Goal: Task Accomplishment & Management: Manage account settings

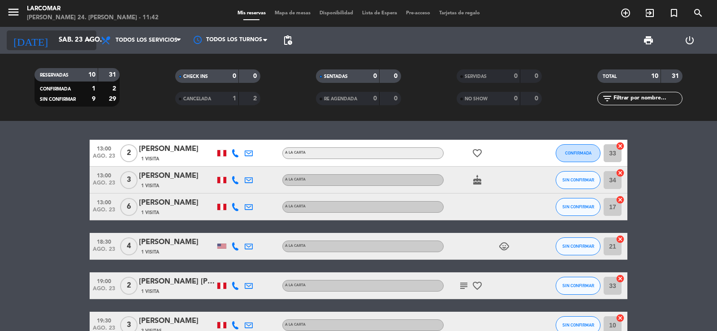
click at [56, 41] on input "sáb. 23 ago." at bounding box center [97, 40] width 86 height 17
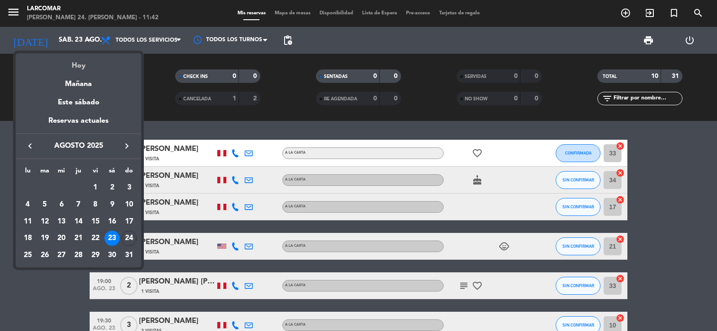
click at [83, 64] on div "Hoy" at bounding box center [78, 62] width 125 height 18
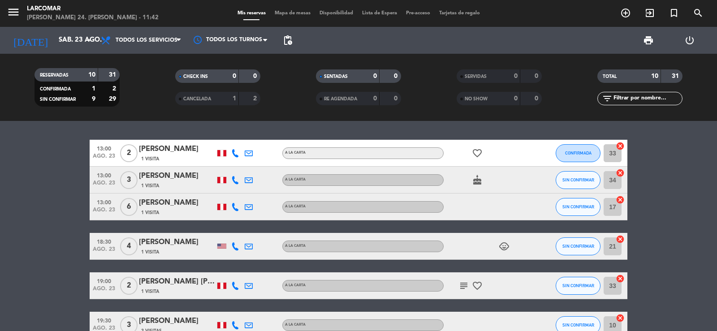
type input "dom. 24 ago."
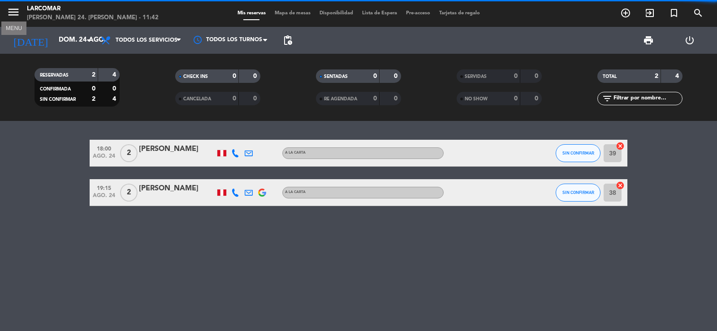
click at [9, 13] on icon "menu" at bounding box center [13, 11] width 13 height 13
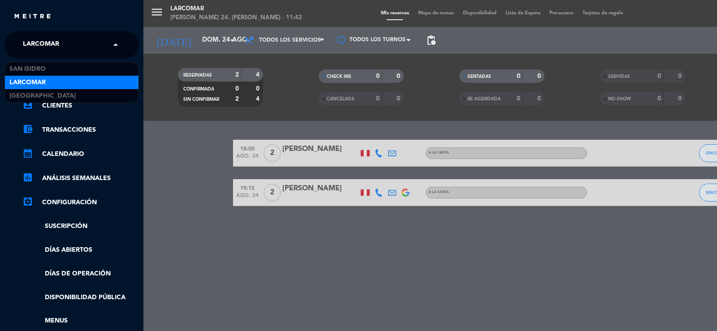
click at [39, 47] on span "Larcomar" at bounding box center [41, 44] width 36 height 19
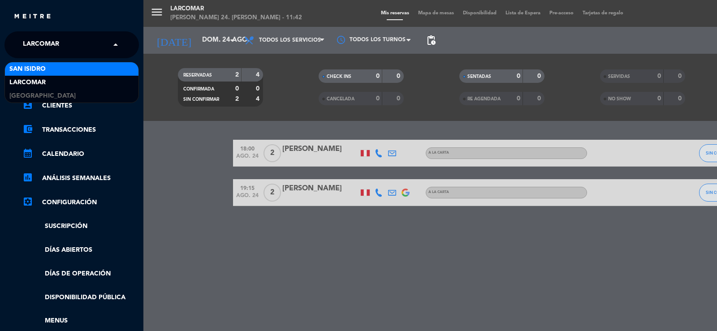
click at [39, 69] on span "San Isidro" at bounding box center [27, 69] width 36 height 10
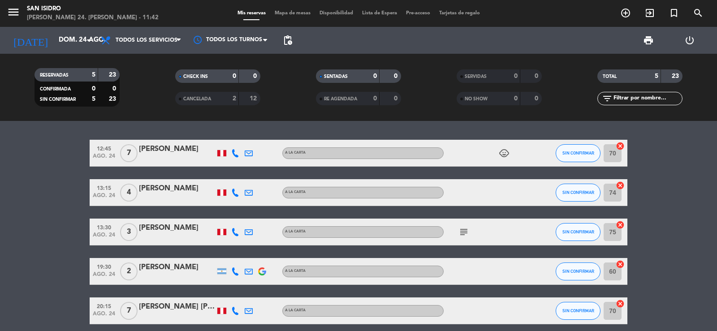
click at [236, 233] on icon at bounding box center [235, 232] width 8 height 8
click at [242, 216] on span "content_paste" at bounding box center [245, 217] width 7 height 7
click at [252, 232] on icon at bounding box center [249, 232] width 8 height 8
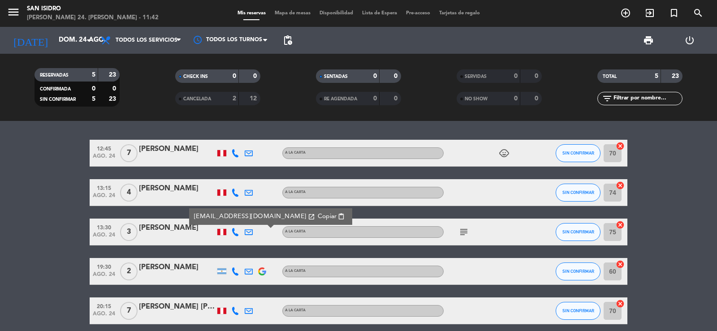
click at [318, 215] on span "Copiar" at bounding box center [327, 216] width 19 height 9
click at [13, 9] on icon "menu" at bounding box center [13, 11] width 13 height 13
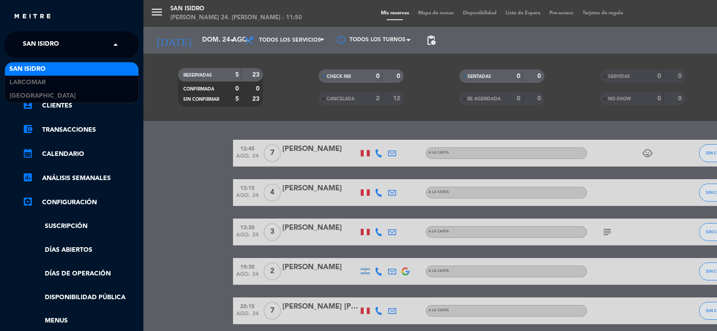
click at [42, 39] on span "San Isidro" at bounding box center [41, 44] width 36 height 19
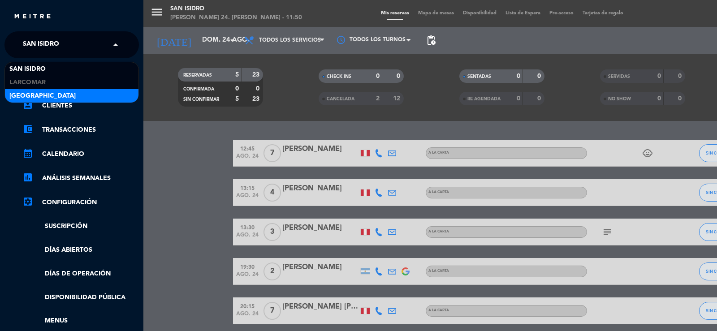
click at [37, 94] on span "[GEOGRAPHIC_DATA]" at bounding box center [42, 96] width 66 height 10
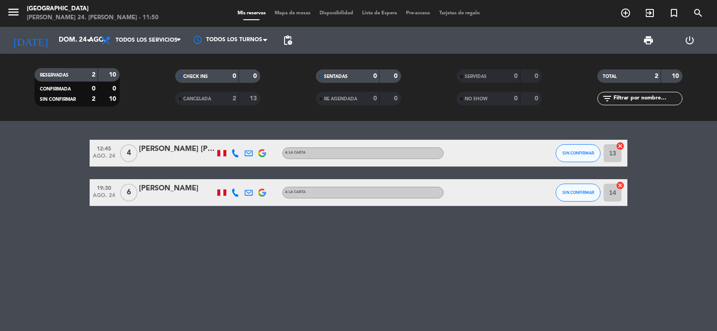
click at [234, 151] on icon at bounding box center [235, 153] width 8 height 8
click at [240, 140] on span "content_paste" at bounding box center [242, 138] width 7 height 7
click at [250, 150] on icon at bounding box center [249, 153] width 8 height 8
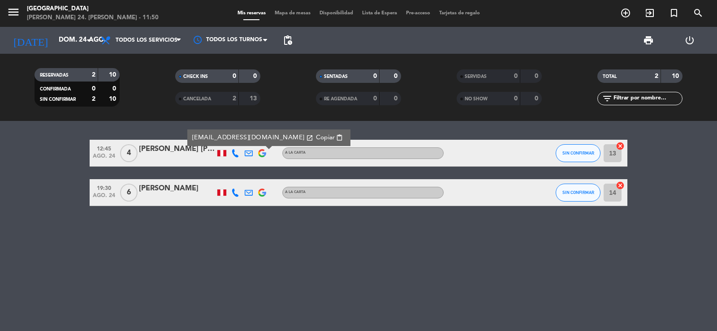
click at [316, 136] on span "Copiar" at bounding box center [325, 137] width 19 height 9
drag, startPoint x: 23, startPoint y: 9, endPoint x: 14, endPoint y: 13, distance: 10.0
click at [23, 9] on span "menu" at bounding box center [17, 13] width 20 height 21
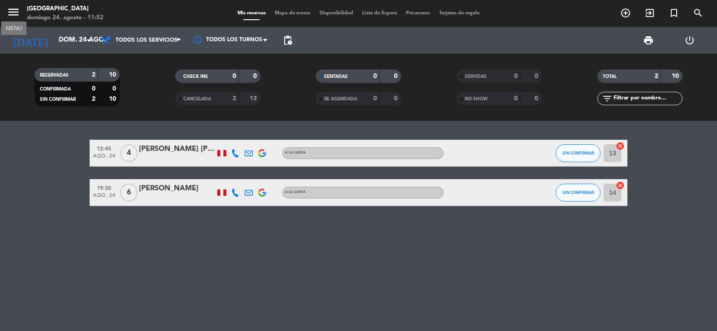
click at [13, 13] on icon "menu" at bounding box center [13, 11] width 13 height 13
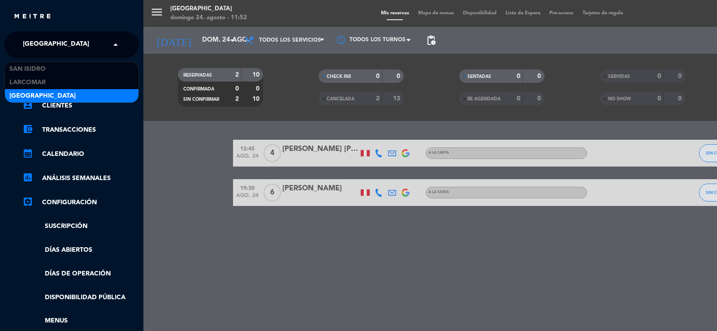
click at [40, 43] on span "[GEOGRAPHIC_DATA]" at bounding box center [56, 44] width 66 height 19
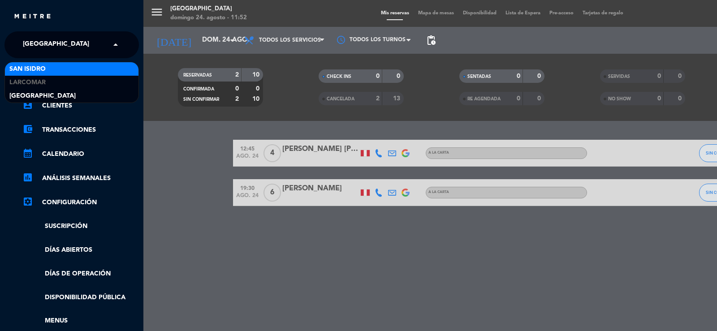
click at [37, 65] on span "San Isidro" at bounding box center [27, 69] width 36 height 10
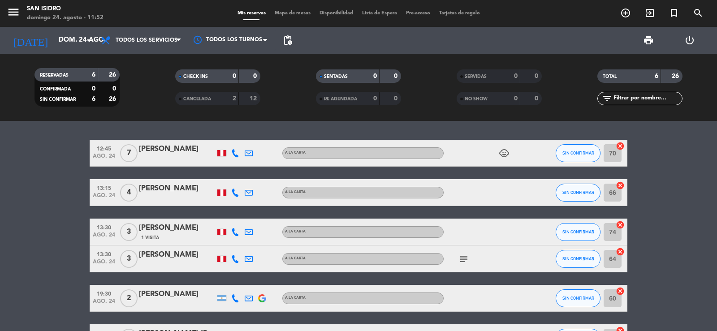
click at [234, 233] on icon at bounding box center [235, 232] width 8 height 8
click at [242, 219] on span "content_paste" at bounding box center [245, 217] width 7 height 7
